Goal: Task Accomplishment & Management: Manage account settings

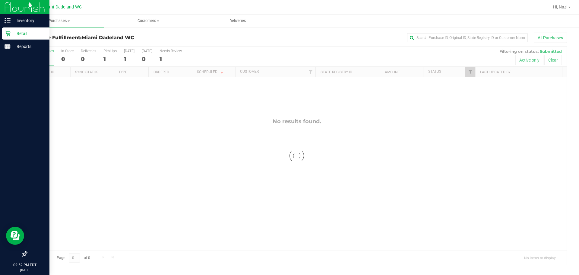
click at [10, 30] on div "Retail" at bounding box center [26, 33] width 48 height 12
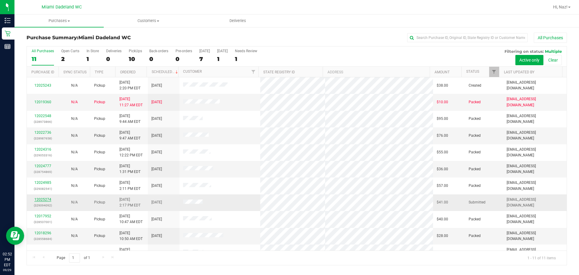
click at [41, 199] on link "12025274" at bounding box center [42, 199] width 17 height 4
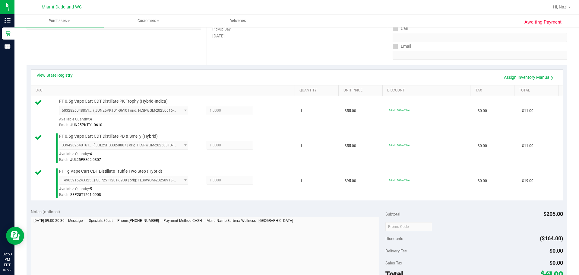
scroll to position [211, 0]
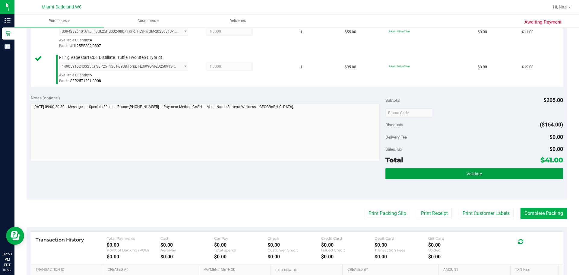
click at [439, 172] on button "Validate" at bounding box center [473, 173] width 177 height 11
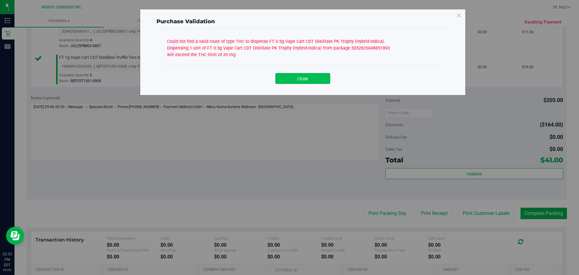
click at [285, 75] on button "Close" at bounding box center [302, 78] width 55 height 11
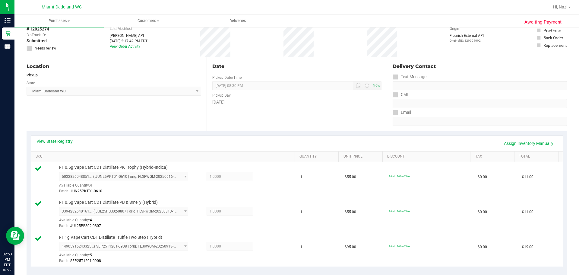
scroll to position [30, 0]
click at [54, 141] on link "View State Registry" at bounding box center [54, 142] width 36 height 6
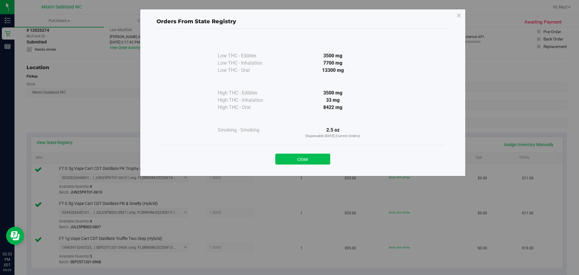
click at [285, 160] on button "Close" at bounding box center [302, 158] width 55 height 11
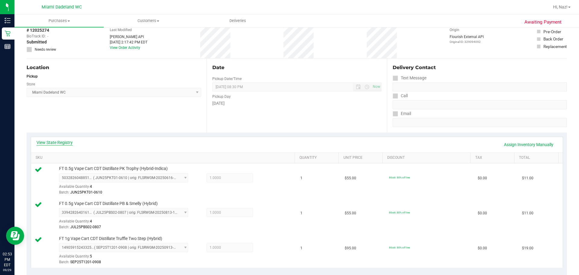
click at [58, 141] on link "View State Registry" at bounding box center [54, 142] width 36 height 6
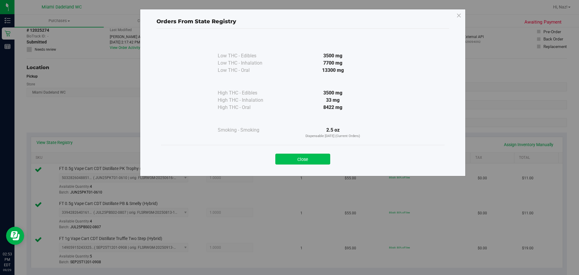
click at [296, 162] on button "Close" at bounding box center [302, 158] width 55 height 11
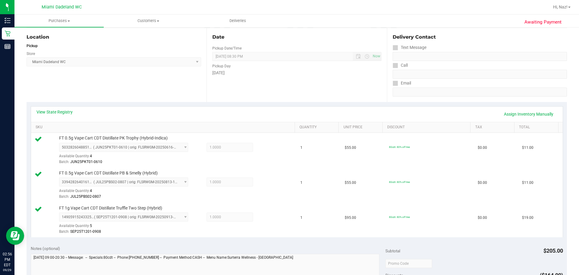
scroll to position [211, 0]
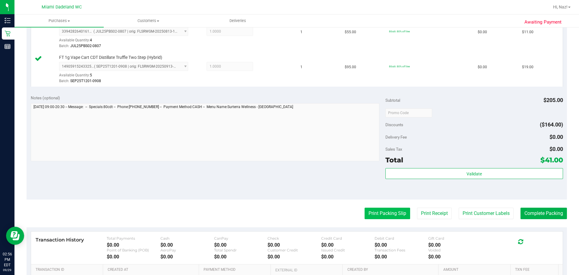
click at [378, 211] on button "Print Packing Slip" at bounding box center [387, 212] width 46 height 11
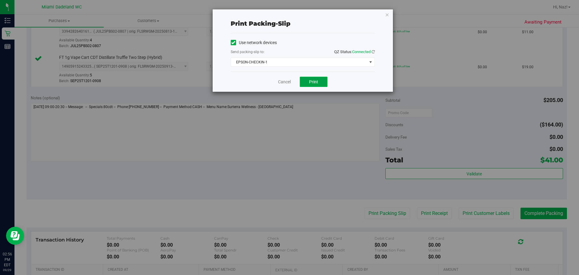
click at [307, 81] on button "Print" at bounding box center [314, 82] width 28 height 10
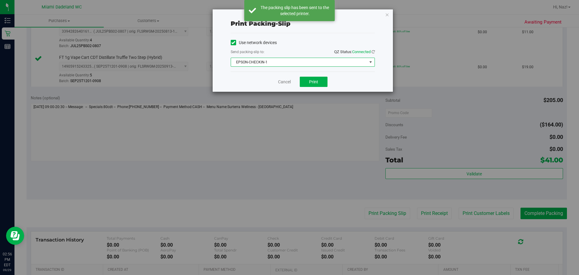
click at [345, 61] on span "EPSON-CHECKIN-1" at bounding box center [299, 62] width 136 height 8
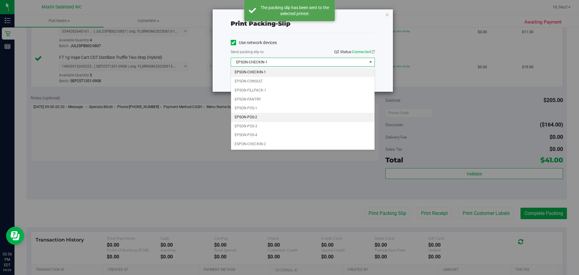
click at [257, 115] on li "EPSON-POS-2" at bounding box center [302, 117] width 143 height 9
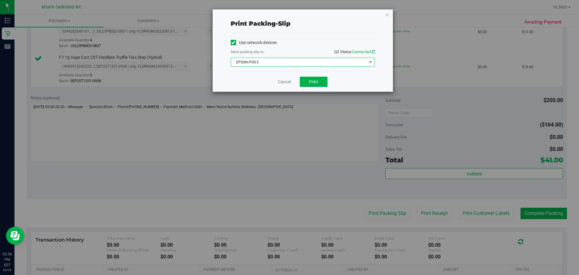
click at [373, 51] on icon at bounding box center [372, 52] width 3 height 4
click at [317, 81] on span "Print" at bounding box center [313, 81] width 9 height 5
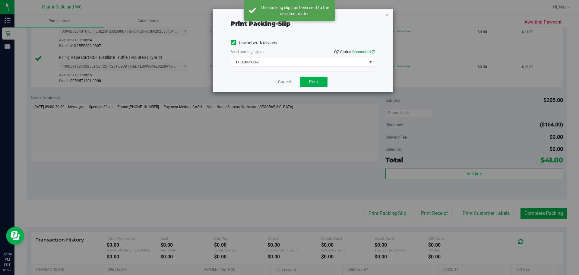
click at [371, 52] on icon at bounding box center [372, 52] width 3 height 4
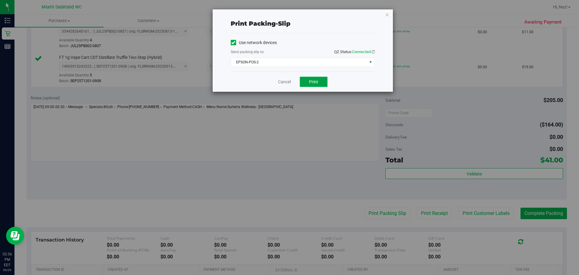
click at [319, 82] on button "Print" at bounding box center [314, 82] width 28 height 10
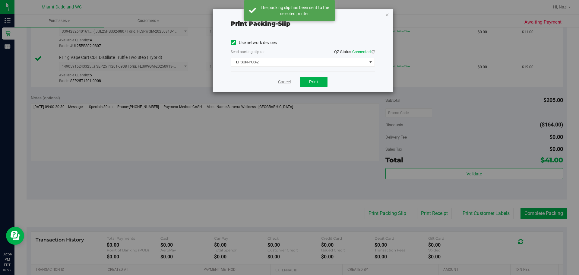
click at [281, 82] on link "Cancel" at bounding box center [284, 82] width 13 height 6
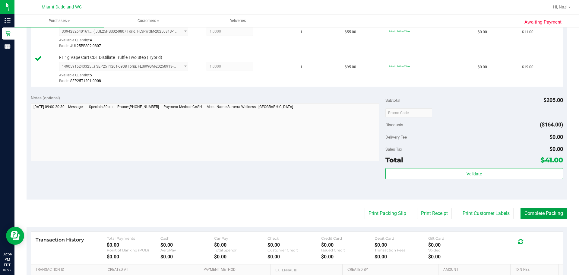
click at [540, 216] on button "Complete Packing" at bounding box center [543, 212] width 46 height 11
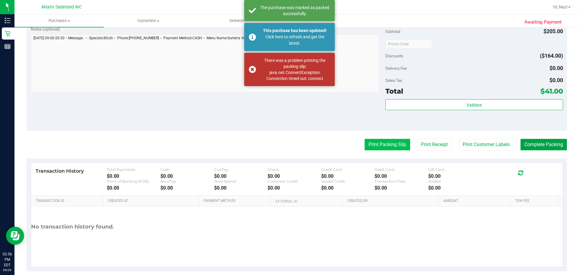
scroll to position [288, 0]
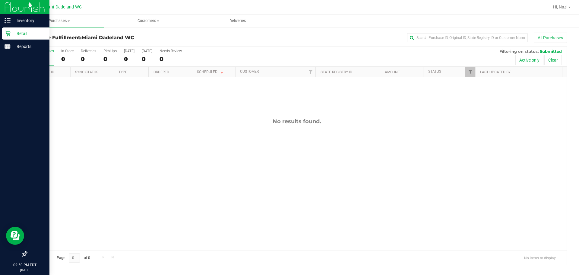
click at [19, 31] on p "Retail" at bounding box center [29, 33] width 36 height 7
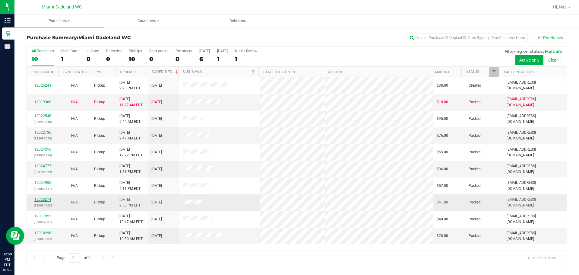
click at [43, 200] on link "12025274" at bounding box center [42, 199] width 17 height 4
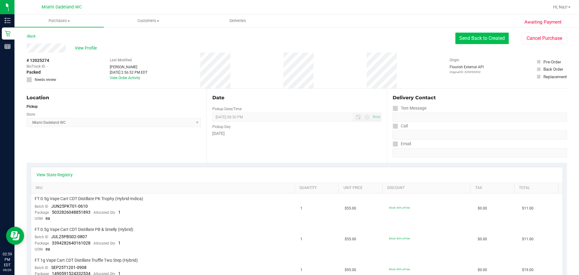
click at [478, 39] on button "Send Back to Created" at bounding box center [481, 38] width 53 height 11
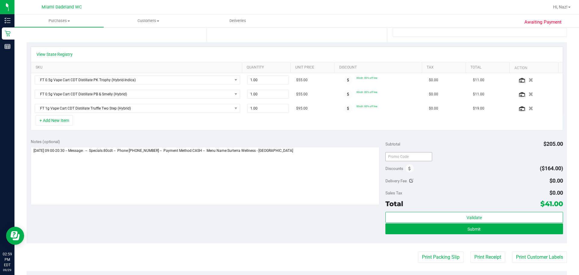
scroll to position [121, 0]
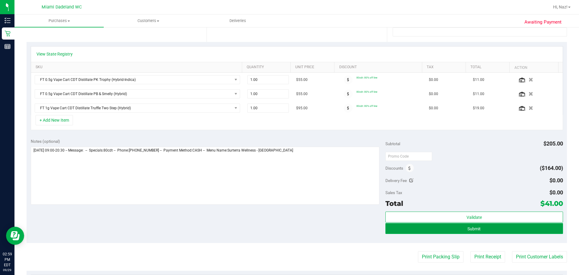
click at [435, 231] on button "Submit" at bounding box center [473, 228] width 177 height 11
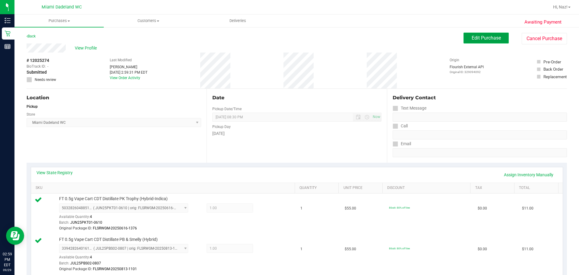
click at [466, 38] on button "Edit Purchase" at bounding box center [485, 38] width 45 height 11
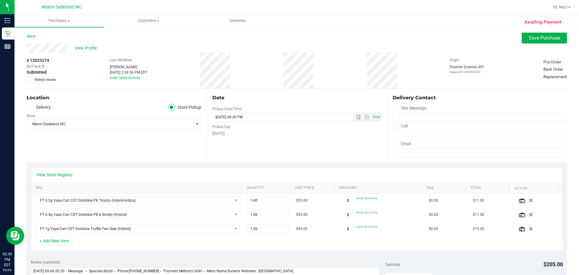
click at [31, 80] on icon at bounding box center [29, 80] width 4 height 0
click at [0, 0] on input "Needs review" at bounding box center [0, 0] width 0 height 0
click at [540, 39] on span "Save Purchase" at bounding box center [544, 38] width 32 height 6
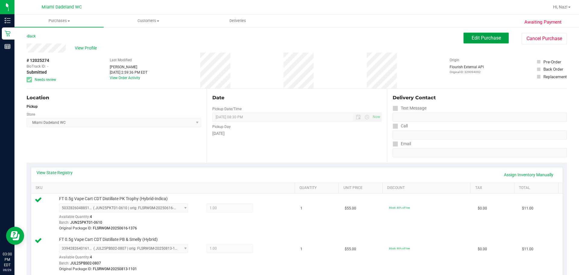
click at [496, 39] on button "Edit Purchase" at bounding box center [485, 38] width 45 height 11
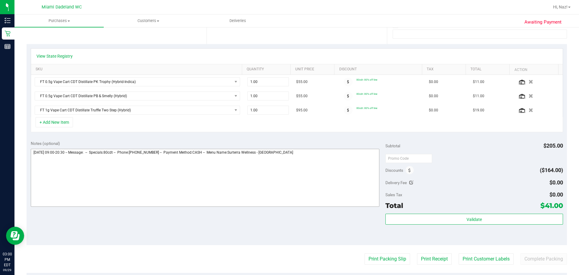
scroll to position [121, 0]
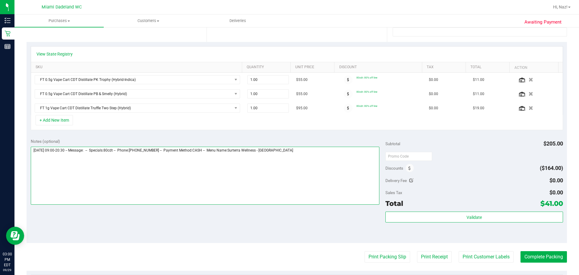
click at [307, 152] on textarea at bounding box center [205, 175] width 349 height 58
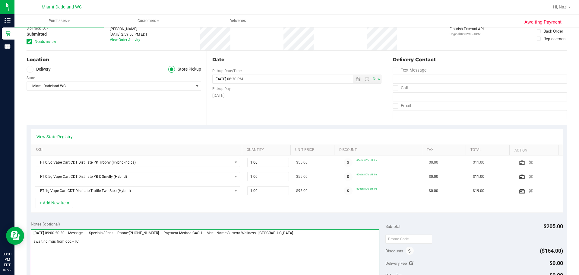
scroll to position [0, 0]
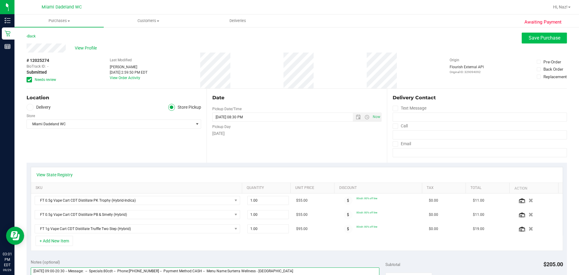
type textarea "[DATE] 09:00-20:30 -- Message: -- Specials:80cdt -- Phone:[PHONE_NUMBER] -- Pay…"
click at [547, 38] on span "Save Purchase" at bounding box center [544, 38] width 32 height 6
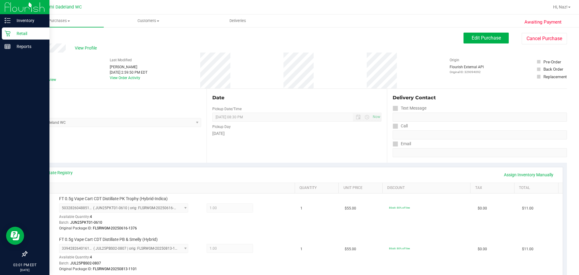
click at [5, 35] on icon at bounding box center [8, 33] width 6 height 6
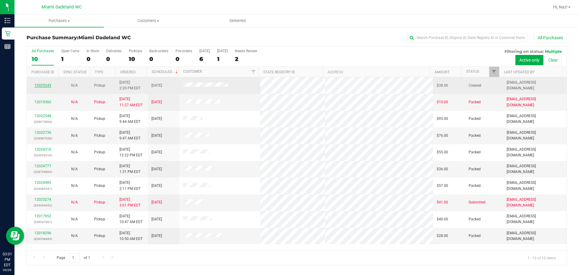
click at [41, 85] on link "12025243" at bounding box center [42, 85] width 17 height 4
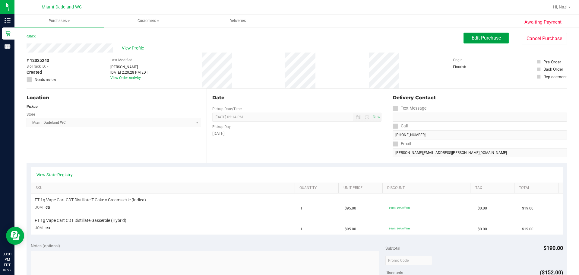
click at [471, 38] on span "Edit Purchase" at bounding box center [485, 38] width 29 height 6
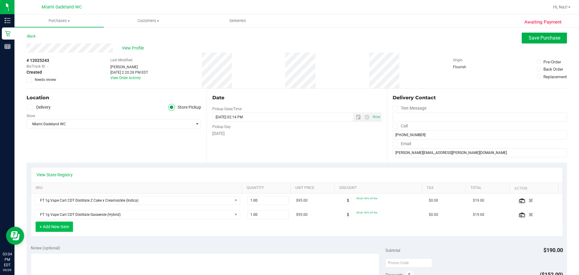
click at [56, 224] on button "+ Add New Item" at bounding box center [54, 226] width 37 height 10
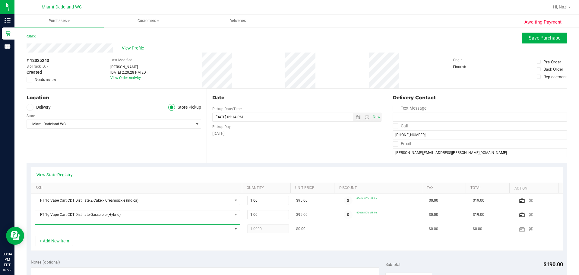
click at [64, 230] on span "NO DATA FOUND" at bounding box center [133, 228] width 197 height 8
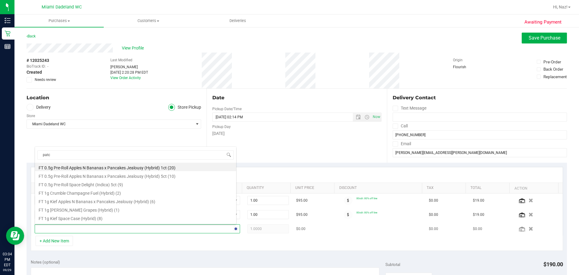
type input "patch"
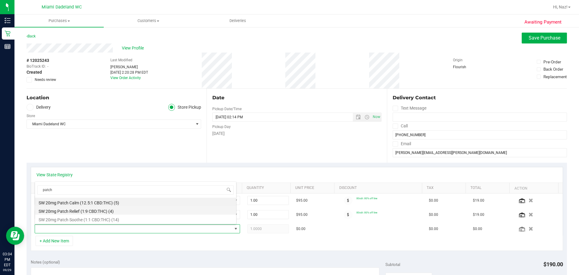
click at [79, 210] on li "SW 20mg Patch Relief (1:9 CBD:THC) (4)" at bounding box center [135, 210] width 201 height 8
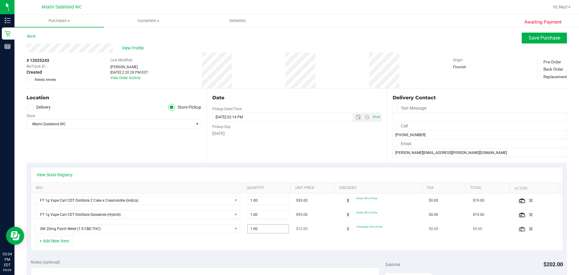
click at [271, 228] on span "1.00 1" at bounding box center [268, 228] width 42 height 9
click at [271, 228] on input "1" at bounding box center [267, 228] width 41 height 8
type input "4"
type input "4.00"
click at [277, 241] on div "+ Add New Item" at bounding box center [297, 242] width 532 height 15
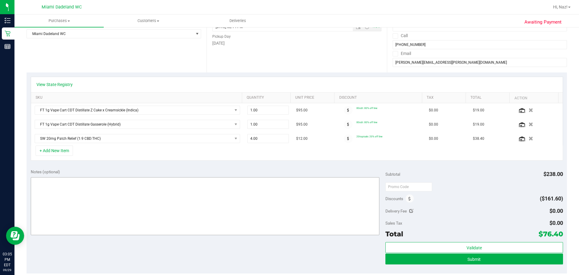
scroll to position [90, 0]
click at [187, 186] on textarea at bounding box center [205, 206] width 349 height 58
click at [63, 180] on textarea at bounding box center [205, 206] width 349 height 58
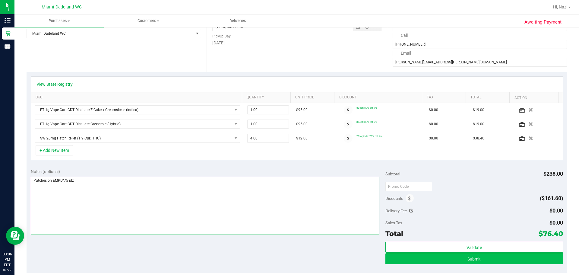
type textarea "Patches on EMPLY75 plz"
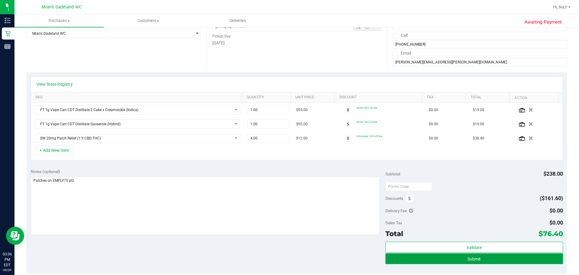
click at [407, 257] on button "Submit" at bounding box center [473, 258] width 177 height 11
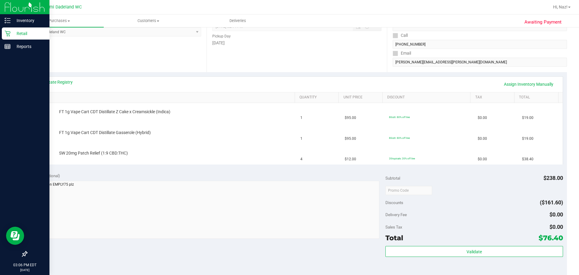
click at [14, 36] on p "Retail" at bounding box center [29, 33] width 36 height 7
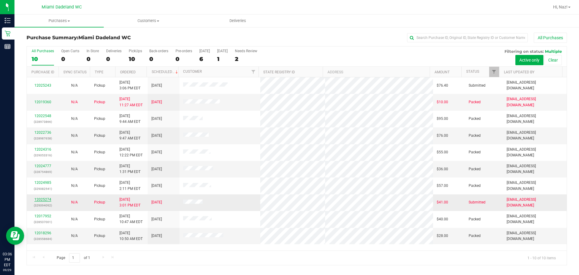
click at [46, 197] on link "12025274" at bounding box center [42, 199] width 17 height 4
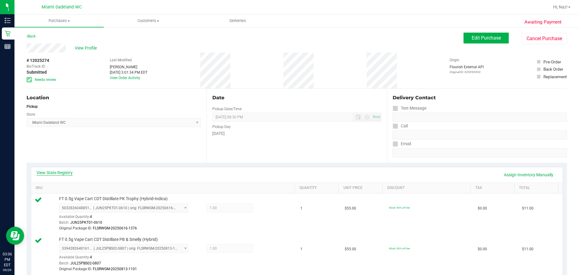
click at [65, 170] on link "View State Registry" at bounding box center [54, 172] width 36 height 6
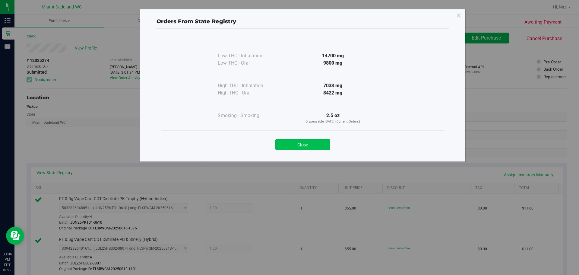
click at [303, 145] on button "Close" at bounding box center [302, 144] width 55 height 11
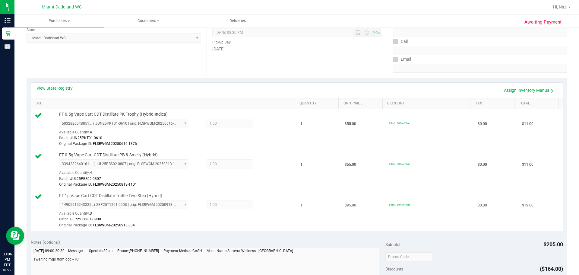
scroll to position [211, 0]
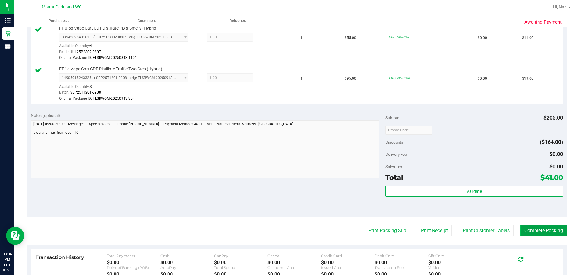
click at [535, 231] on button "Complete Packing" at bounding box center [543, 230] width 46 height 11
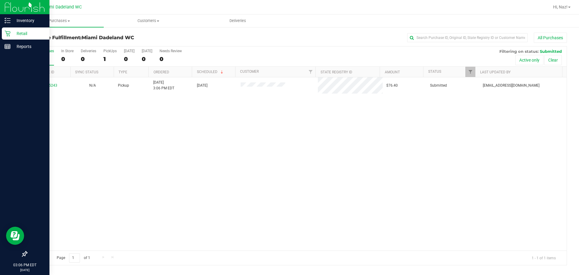
click at [8, 33] on icon at bounding box center [8, 34] width 6 height 6
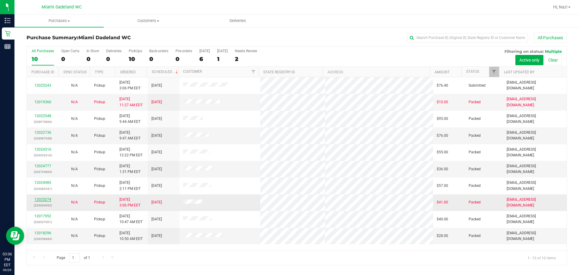
click at [41, 197] on link "12025274" at bounding box center [42, 199] width 17 height 4
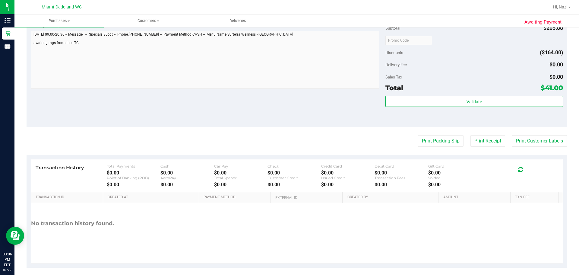
scroll to position [271, 0]
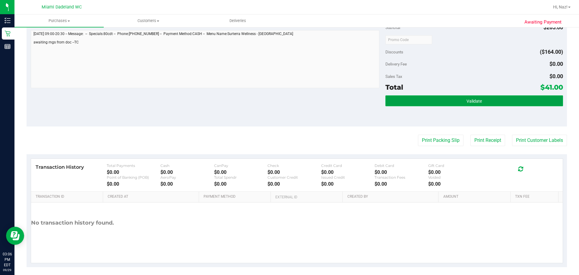
click at [453, 101] on button "Validate" at bounding box center [473, 100] width 177 height 11
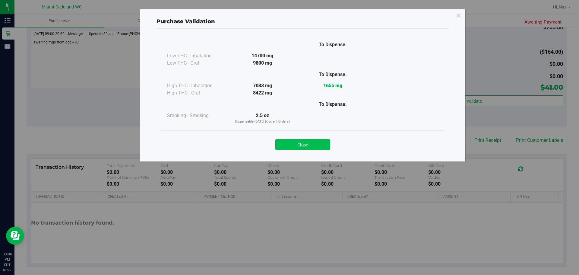
click at [303, 146] on button "Close" at bounding box center [302, 144] width 55 height 11
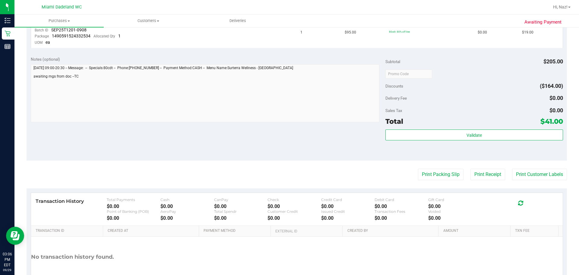
scroll to position [121, 0]
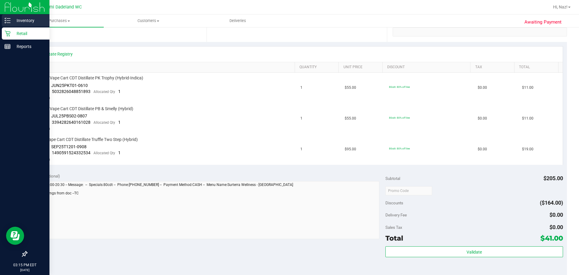
click at [5, 18] on icon at bounding box center [8, 20] width 6 height 6
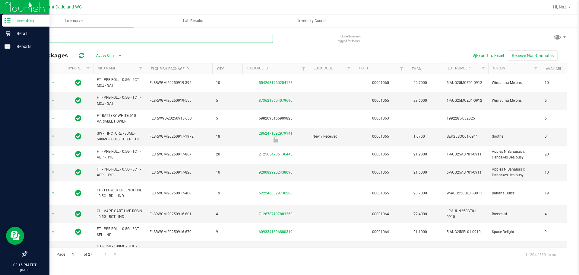
click at [68, 37] on input "text" at bounding box center [150, 38] width 246 height 9
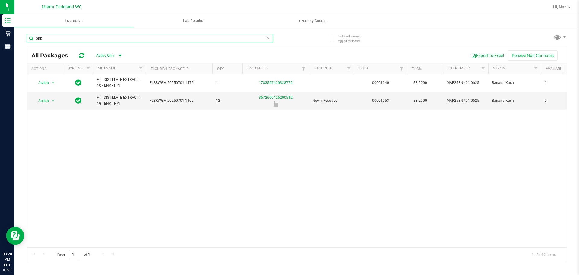
type input "bnk"
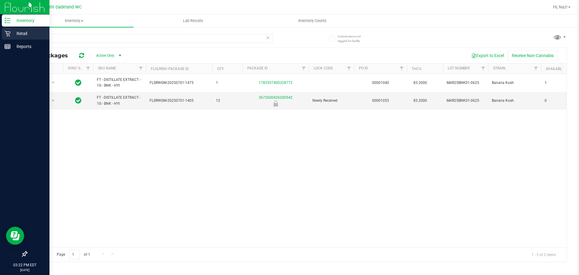
click at [11, 36] on p "Retail" at bounding box center [29, 33] width 36 height 7
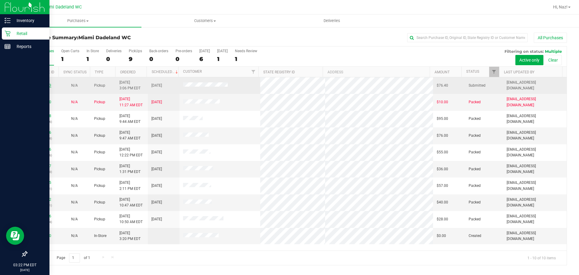
click at [47, 85] on link "12025243" at bounding box center [42, 85] width 17 height 4
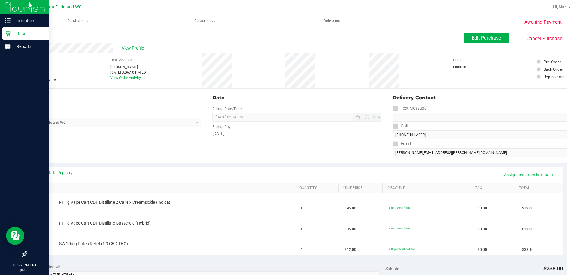
click at [8, 33] on icon at bounding box center [8, 34] width 6 height 6
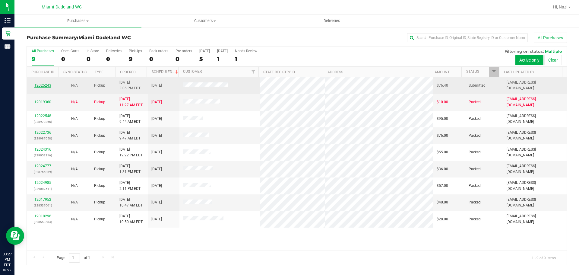
click at [39, 86] on link "12025243" at bounding box center [42, 85] width 17 height 4
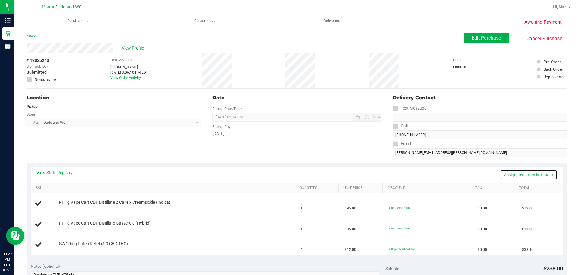
click at [510, 173] on link "Assign Inventory Manually" at bounding box center [528, 174] width 57 height 10
click at [487, 35] on span "Edit Purchase" at bounding box center [485, 38] width 29 height 6
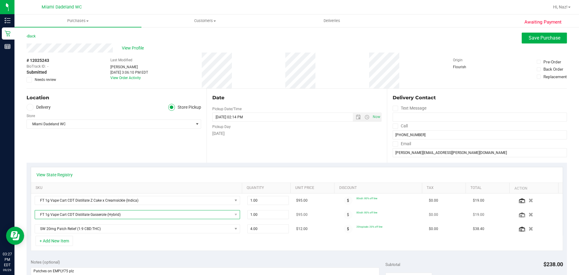
click at [106, 215] on span "FT 1g Vape Cart CDT Distillate Gasserole (Hybrid)" at bounding box center [133, 214] width 197 height 8
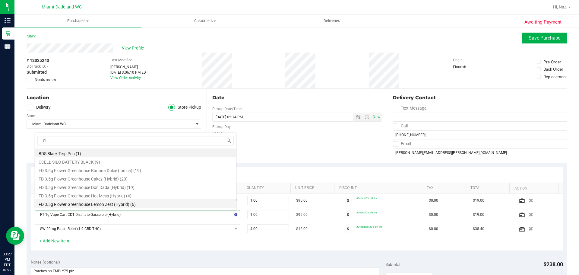
type input "t12"
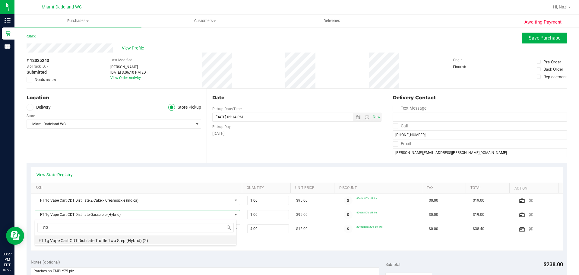
click at [116, 238] on li "FT 1g Vape Cart CDT Distillate Truffle Two Step (Hybrid) (2)" at bounding box center [135, 239] width 201 height 8
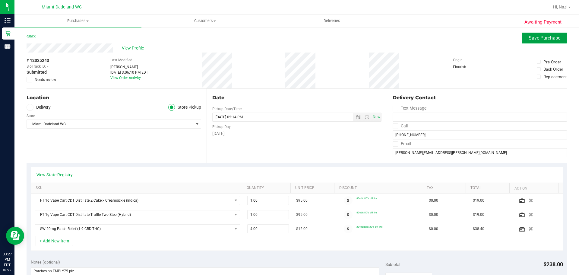
click at [536, 37] on span "Save Purchase" at bounding box center [544, 38] width 32 height 6
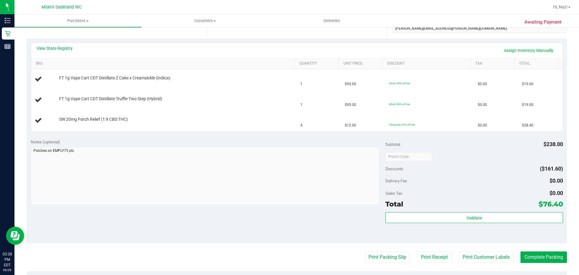
scroll to position [30, 0]
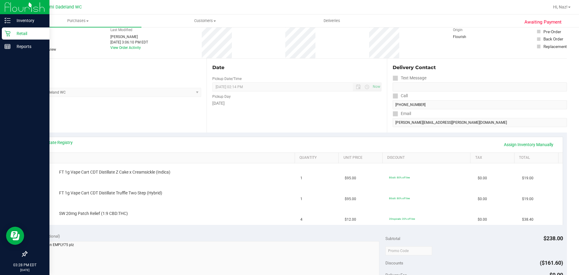
click at [19, 33] on p "Retail" at bounding box center [29, 33] width 36 height 7
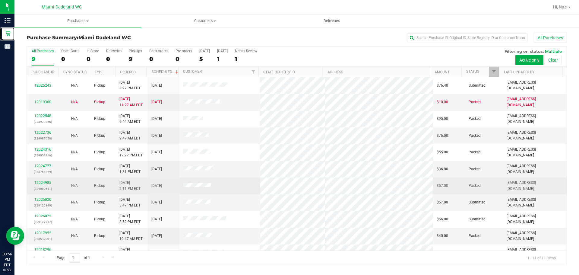
scroll to position [10, 0]
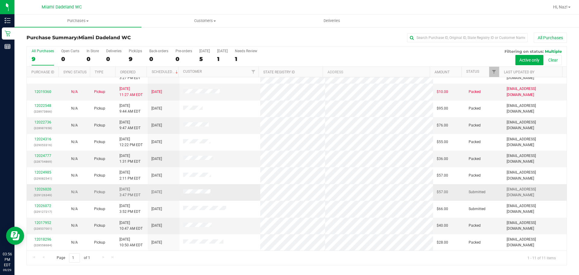
click at [44, 192] on div "12026020 (329126349)" at bounding box center [42, 191] width 24 height 11
click at [45, 188] on link "12026020" at bounding box center [42, 189] width 17 height 4
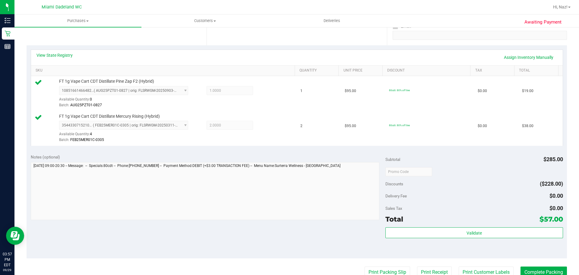
scroll to position [253, 0]
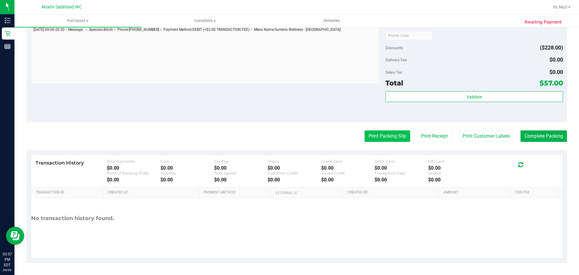
click at [377, 136] on button "Print Packing Slip" at bounding box center [387, 135] width 46 height 11
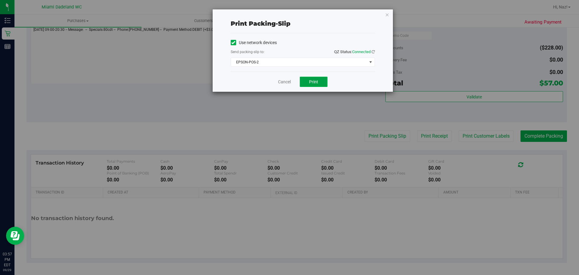
click at [301, 81] on button "Print" at bounding box center [314, 82] width 28 height 10
click at [282, 79] on link "Cancel" at bounding box center [284, 82] width 13 height 6
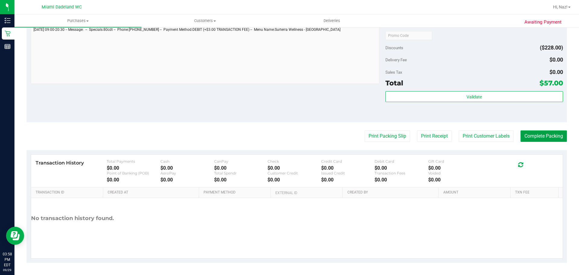
click at [532, 135] on button "Complete Packing" at bounding box center [543, 135] width 46 height 11
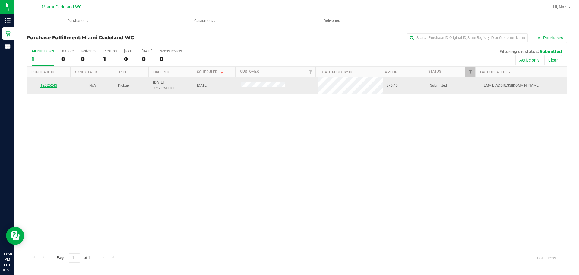
click at [48, 85] on link "12025243" at bounding box center [48, 85] width 17 height 4
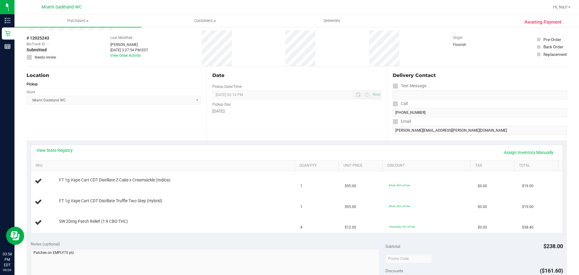
scroll to position [90, 0]
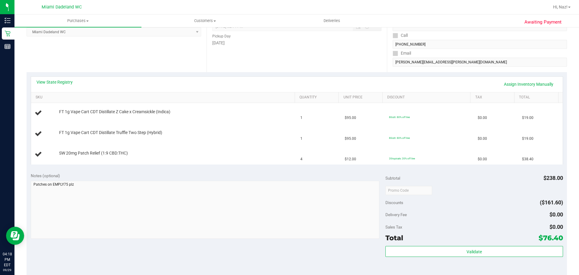
click at [45, 52] on div "Location Pickup Store [GEOGRAPHIC_DATA] WC Select Store [PERSON_NAME][GEOGRAPHI…" at bounding box center [117, 35] width 180 height 74
click at [54, 81] on link "View State Registry" at bounding box center [54, 82] width 36 height 6
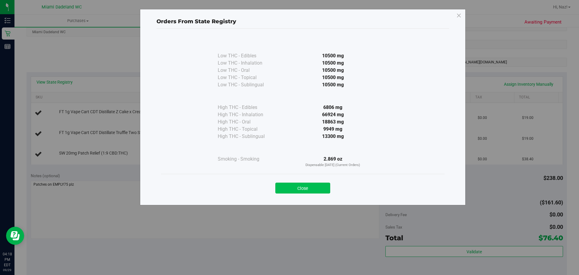
click at [307, 184] on button "Close" at bounding box center [302, 187] width 55 height 11
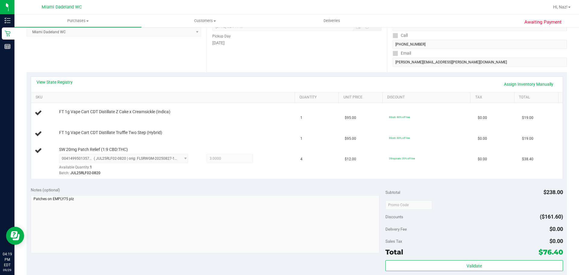
click at [208, 71] on div "Date Pickup Date/Time [DATE] Now [DATE] 02:14 PM Now Pickup Day [DATE]" at bounding box center [296, 35] width 180 height 74
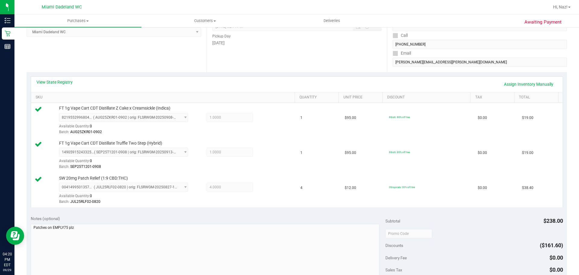
scroll to position [288, 0]
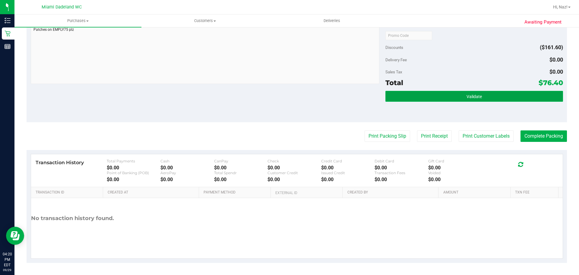
click at [517, 94] on button "Validate" at bounding box center [473, 96] width 177 height 11
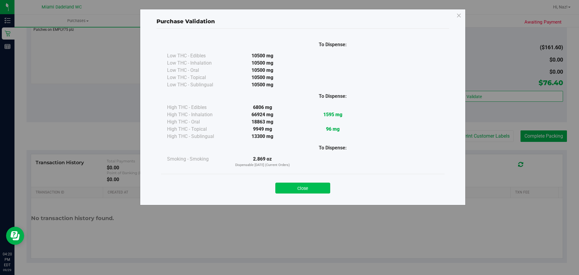
click at [316, 188] on button "Close" at bounding box center [302, 187] width 55 height 11
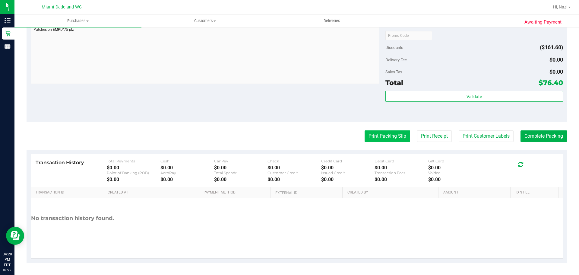
click at [387, 132] on button "Print Packing Slip" at bounding box center [387, 135] width 46 height 11
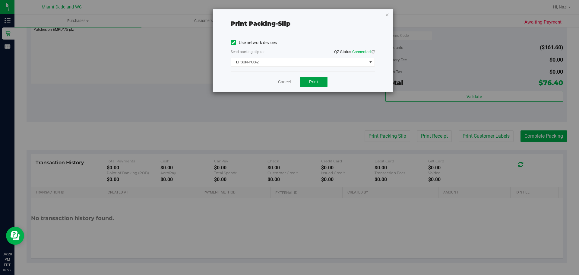
click at [315, 84] on button "Print" at bounding box center [314, 82] width 28 height 10
click at [291, 82] on link "Cancel" at bounding box center [284, 82] width 13 height 6
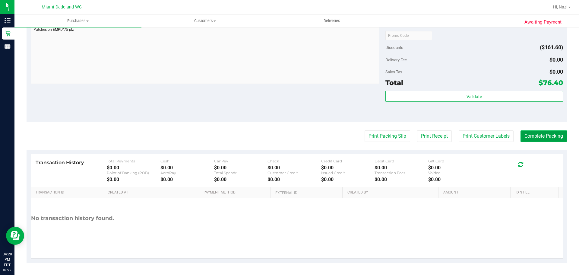
click at [539, 139] on button "Complete Packing" at bounding box center [543, 135] width 46 height 11
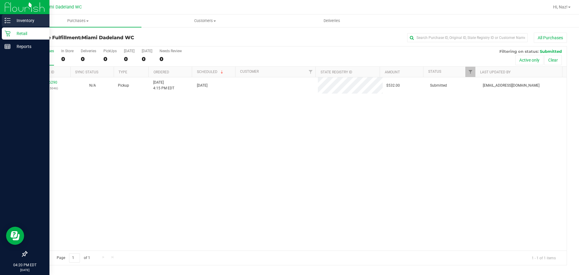
click at [21, 23] on p "Inventory" at bounding box center [29, 20] width 36 height 7
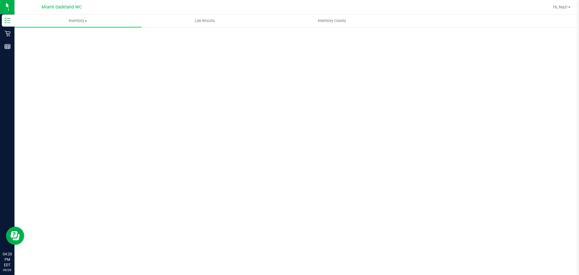
click at [569, 6] on link "Hi, Naz!" at bounding box center [561, 7] width 22 height 6
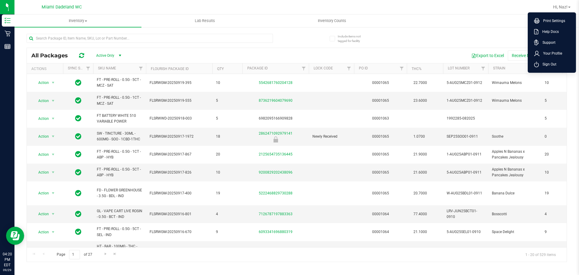
click at [552, 64] on span "Sign Out" at bounding box center [547, 64] width 17 height 6
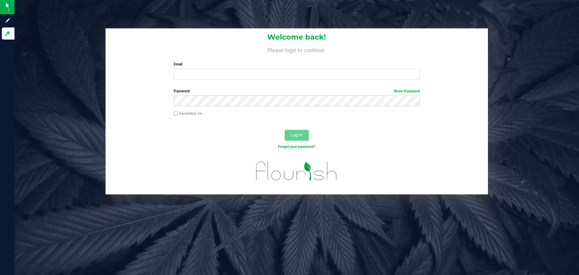
click at [271, 66] on label "Email" at bounding box center [297, 63] width 246 height 5
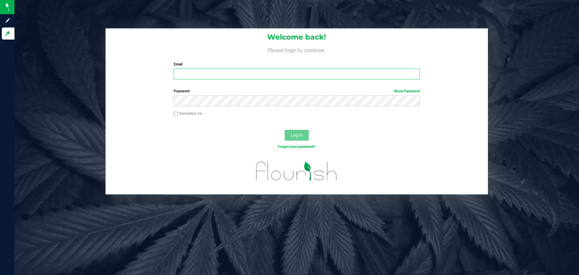
click at [271, 68] on input "Email" at bounding box center [297, 73] width 246 height 11
click at [276, 75] on input "Email" at bounding box center [297, 73] width 246 height 11
type input "[EMAIL_ADDRESS][DOMAIN_NAME]"
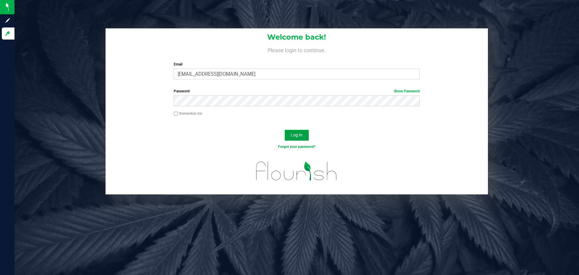
click at [295, 133] on button "Log In" at bounding box center [297, 135] width 24 height 11
